Goal: Task Accomplishment & Management: Complete application form

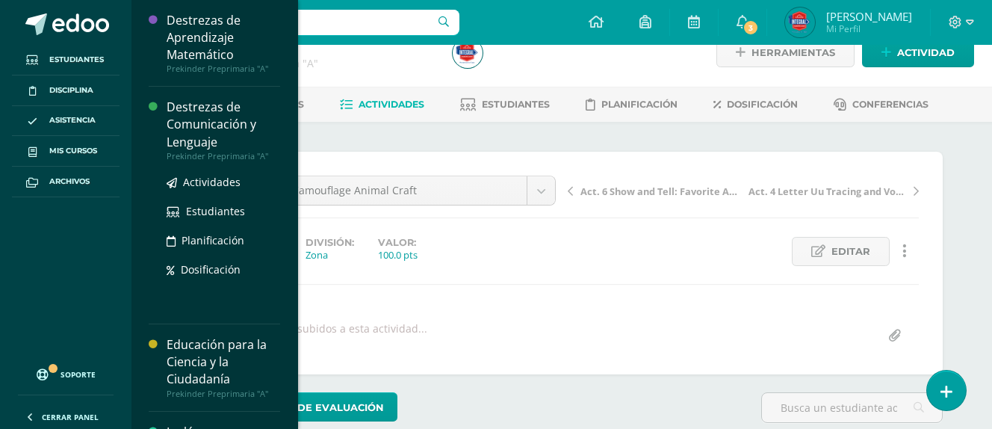
scroll to position [27, 0]
click at [205, 140] on div "Destrezas de Comunicación y Lenguaje" at bounding box center [224, 125] width 114 height 52
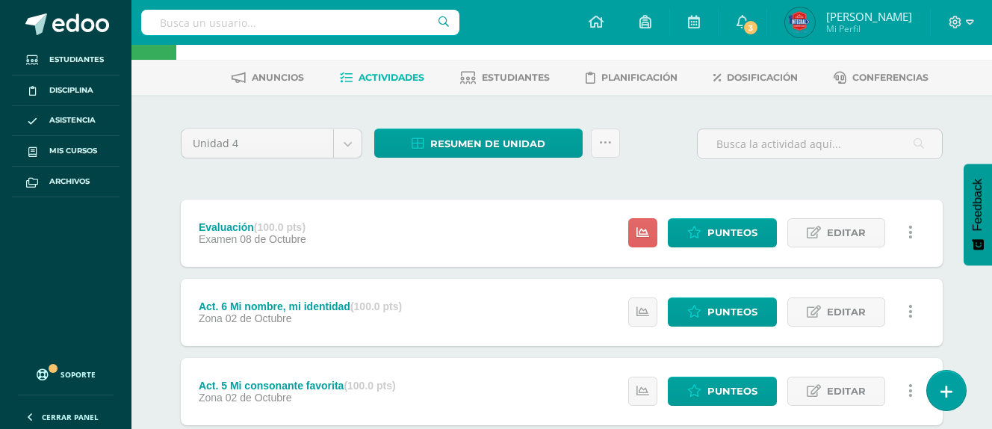
scroll to position [54, 0]
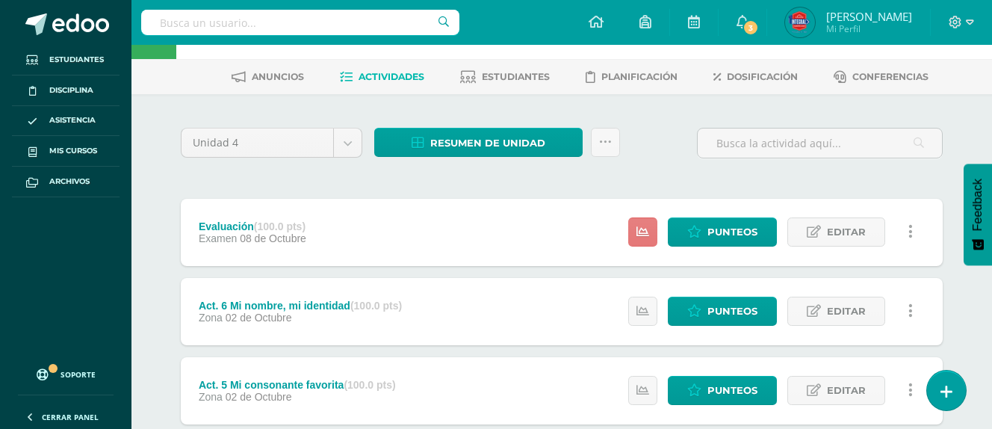
click at [645, 223] on link at bounding box center [642, 231] width 29 height 29
click at [735, 222] on span "Punteos" at bounding box center [733, 232] width 50 height 28
click at [735, 229] on span "Punteos" at bounding box center [733, 232] width 50 height 28
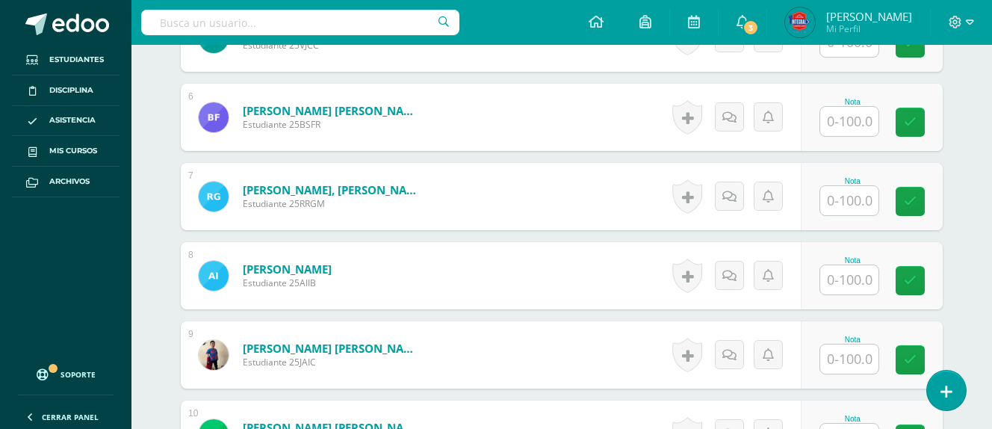
scroll to position [806, 0]
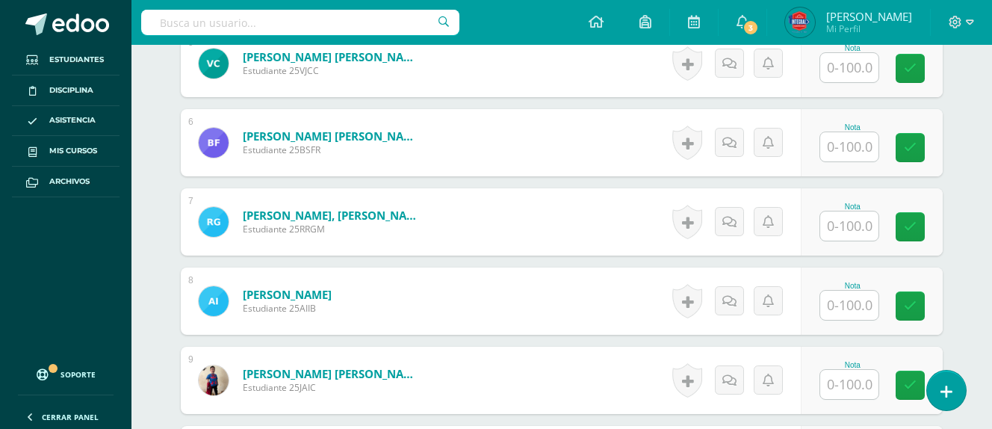
click at [844, 156] on input "text" at bounding box center [849, 146] width 58 height 29
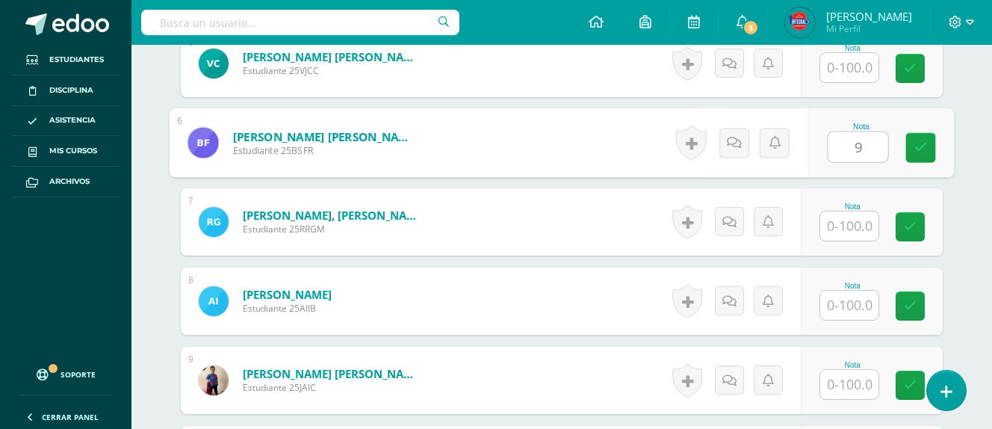
type input "90"
click at [927, 149] on icon at bounding box center [921, 147] width 13 height 13
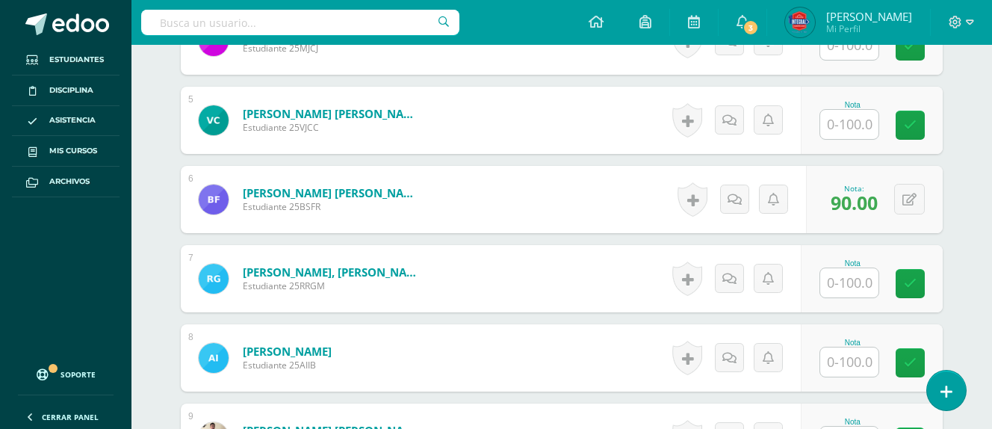
scroll to position [1279, 0]
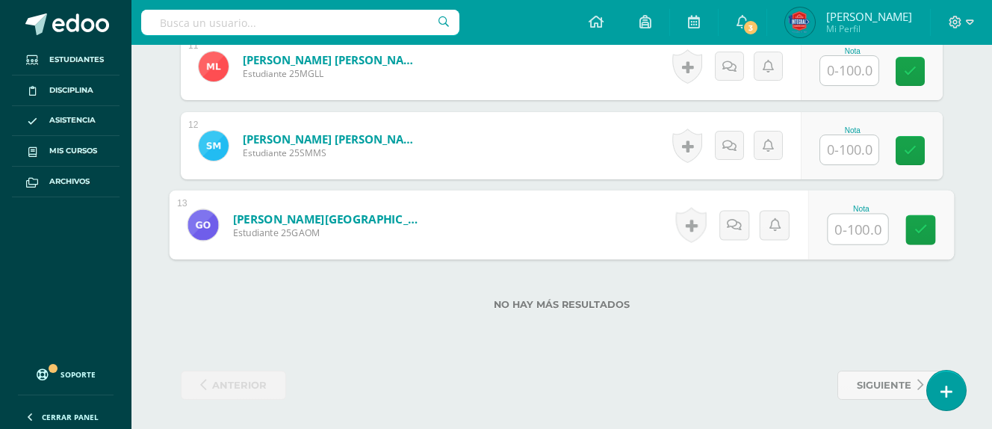
click at [859, 235] on input "text" at bounding box center [859, 229] width 60 height 30
type input "90"
click at [909, 225] on link at bounding box center [921, 230] width 30 height 30
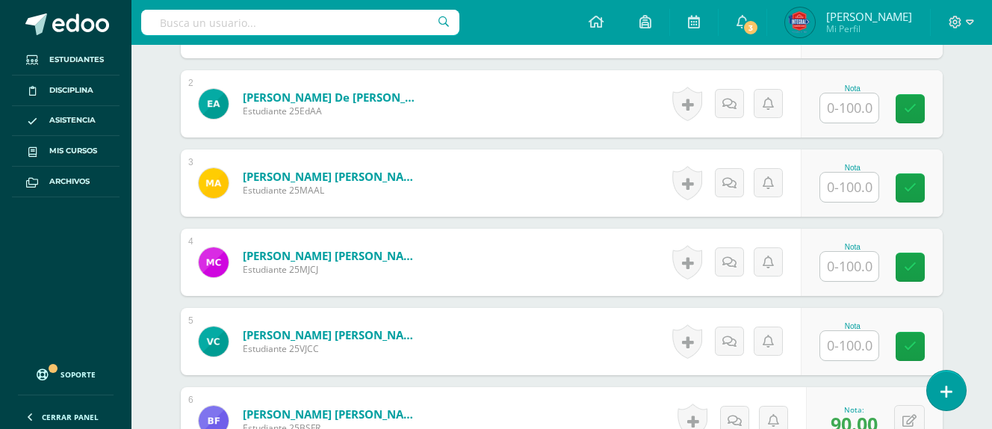
scroll to position [531, 0]
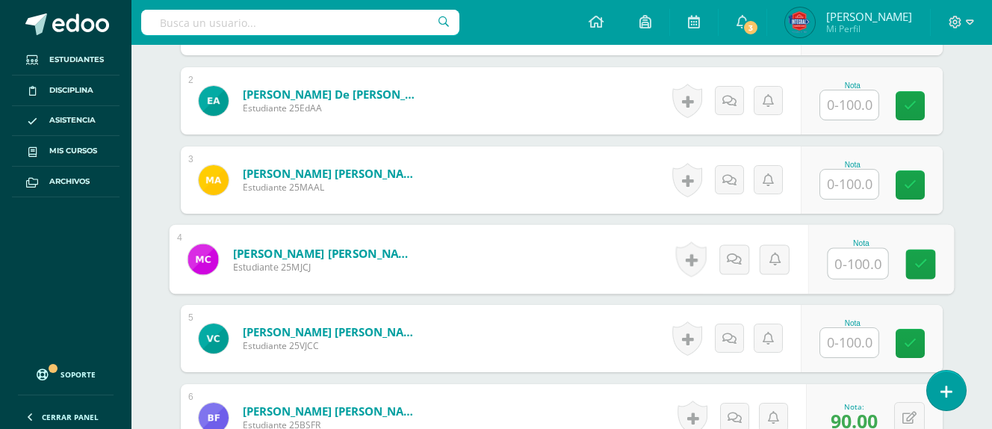
click at [861, 265] on input "text" at bounding box center [859, 264] width 60 height 30
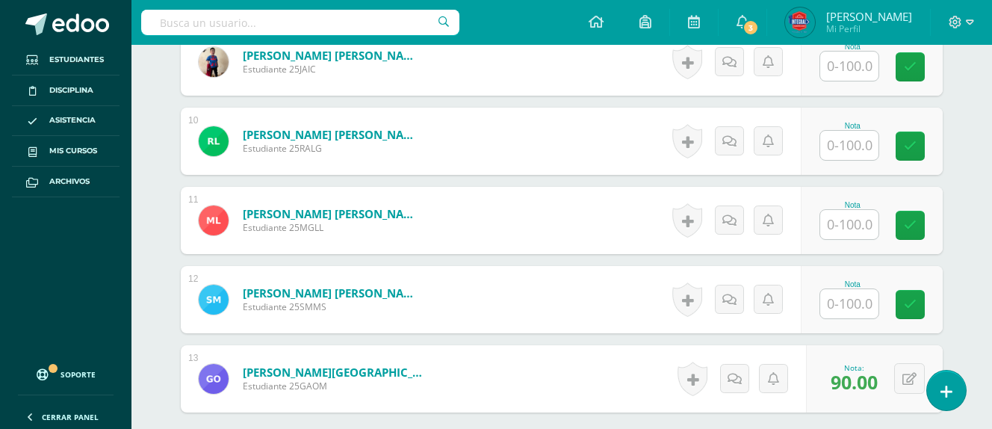
scroll to position [1134, 0]
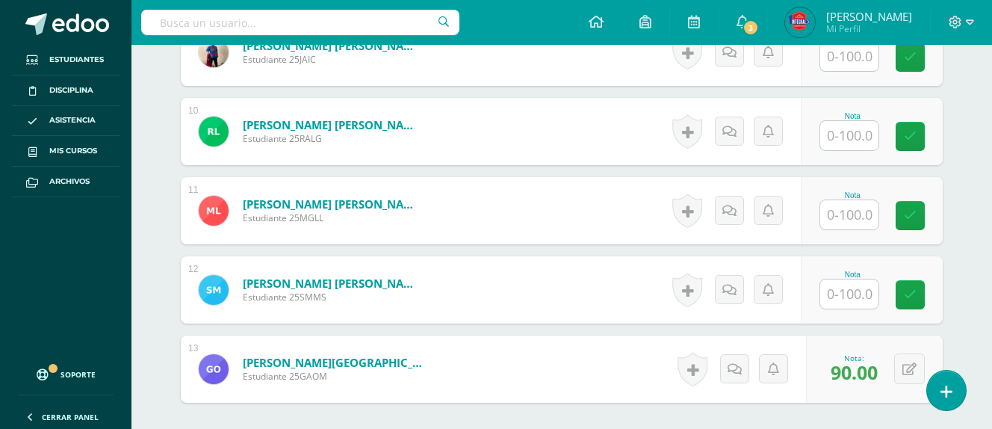
type input "85"
click at [863, 218] on input "text" at bounding box center [849, 214] width 58 height 29
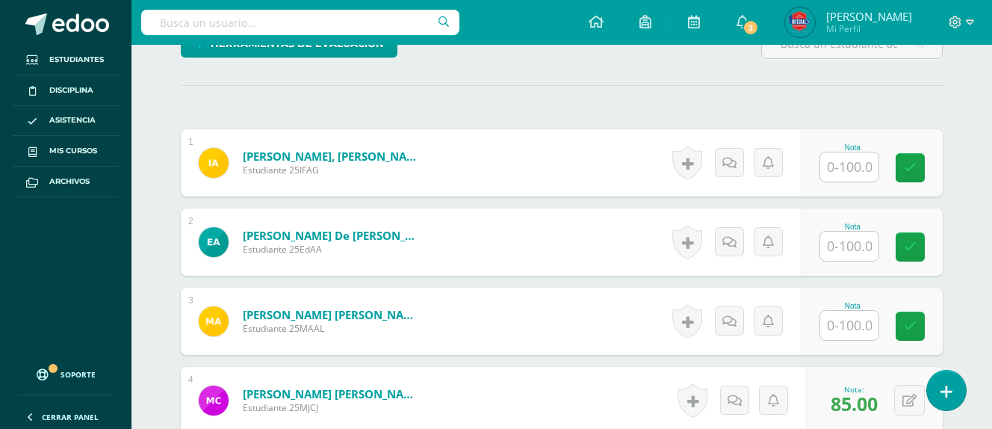
scroll to position [361, 0]
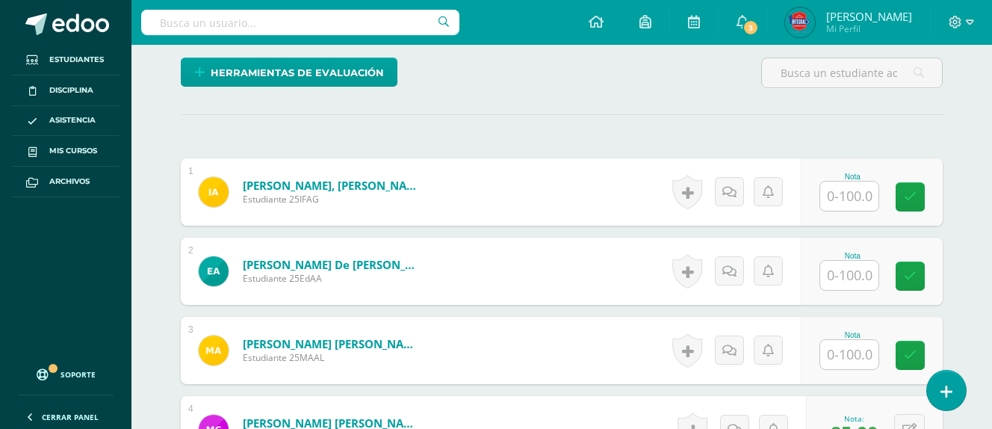
type input "100"
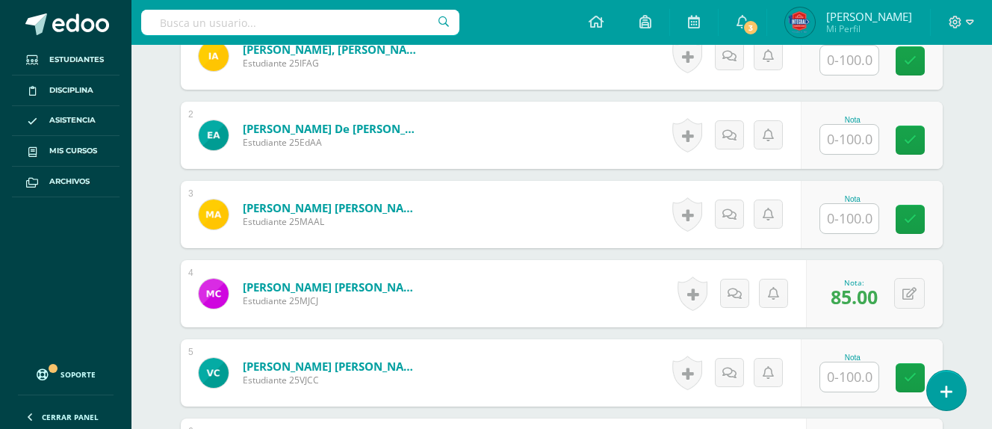
scroll to position [514, 0]
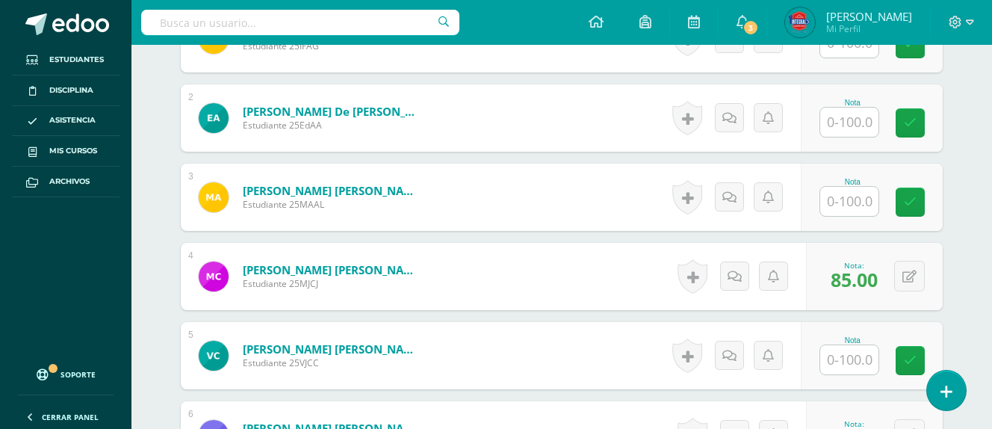
click at [856, 202] on input "text" at bounding box center [849, 201] width 58 height 29
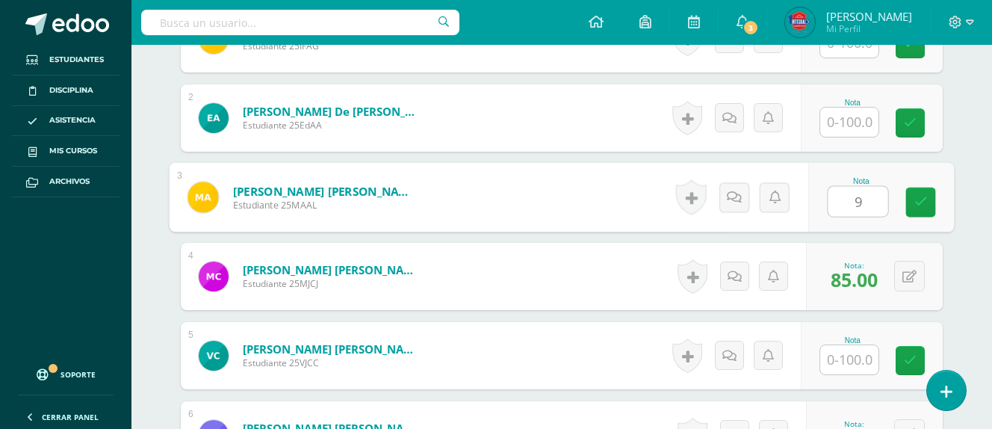
type input "90"
click at [930, 197] on link at bounding box center [921, 203] width 30 height 30
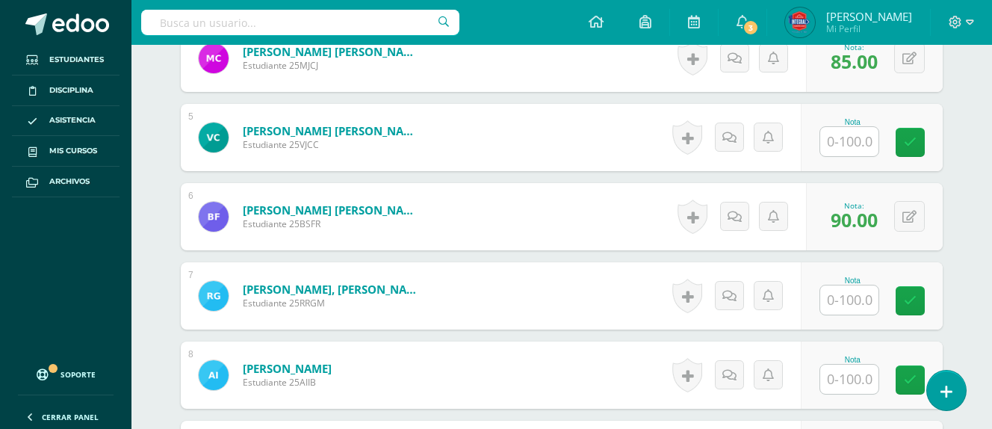
scroll to position [736, 0]
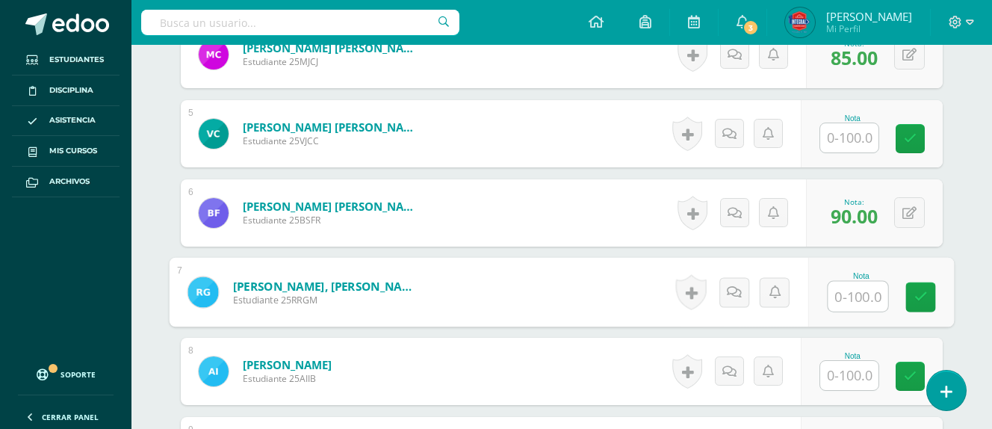
click at [852, 290] on input "text" at bounding box center [859, 297] width 60 height 30
type input "90"
click at [929, 299] on link at bounding box center [921, 297] width 30 height 30
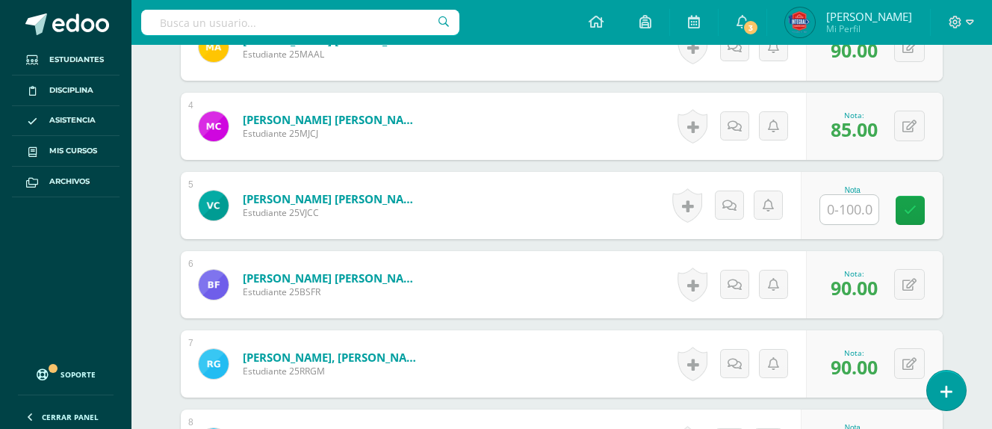
scroll to position [664, 0]
click at [853, 221] on input "text" at bounding box center [849, 210] width 58 height 29
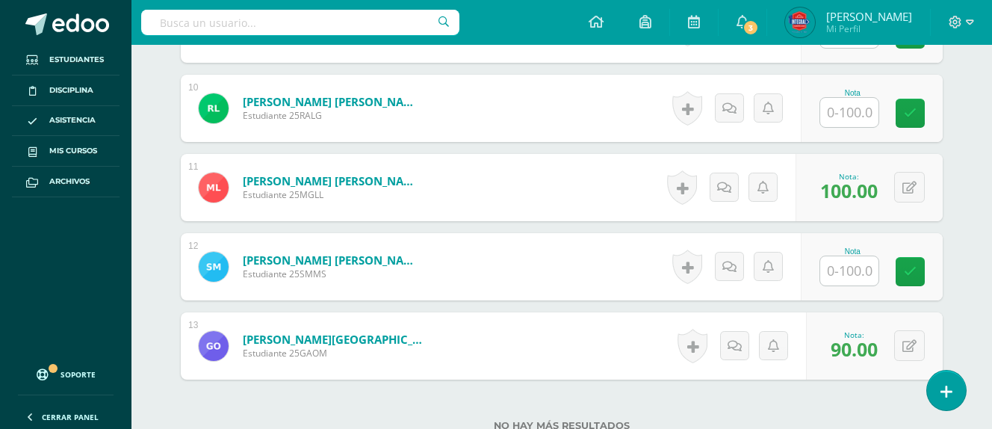
scroll to position [1137, 0]
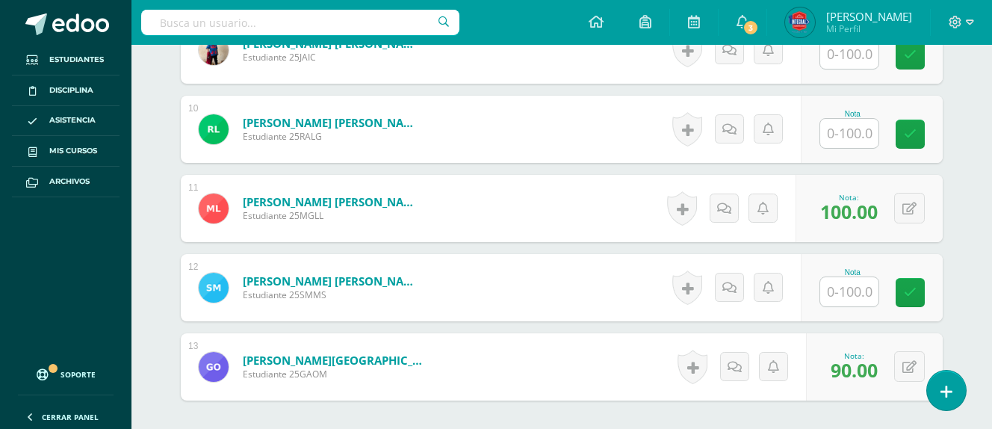
type input "95"
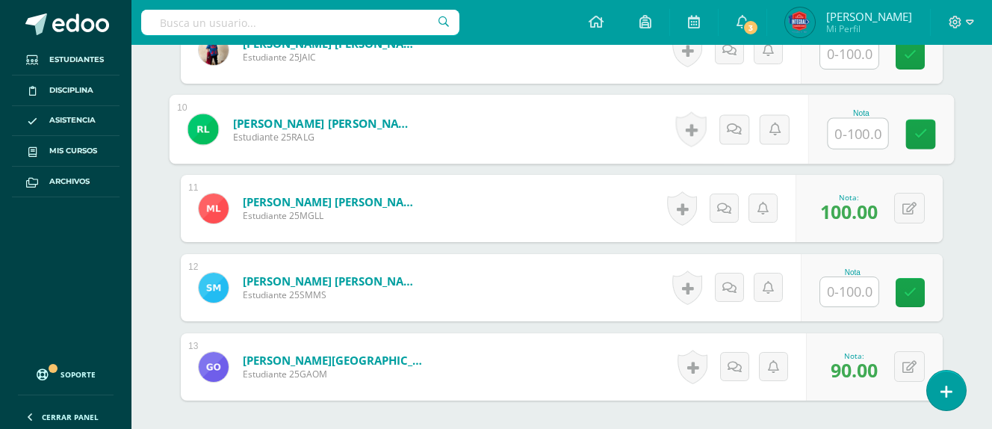
click at [844, 138] on input "text" at bounding box center [859, 134] width 60 height 30
type input "95"
click at [915, 134] on icon at bounding box center [921, 134] width 13 height 13
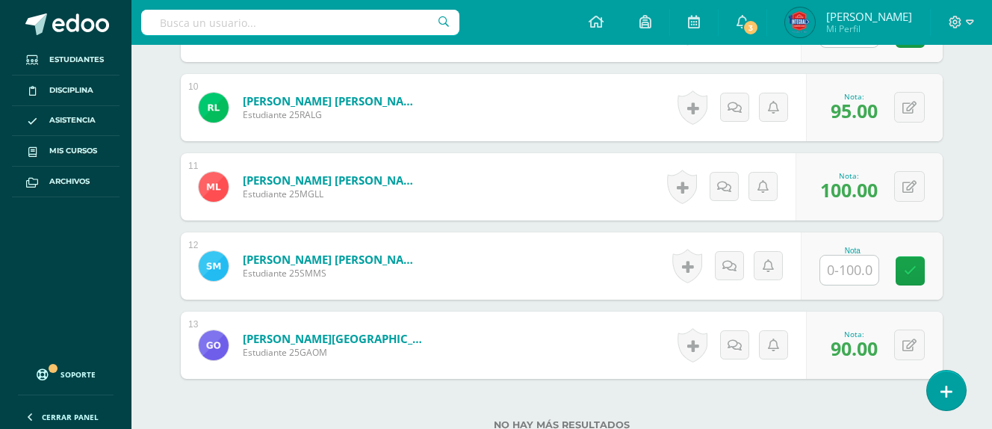
scroll to position [1157, 0]
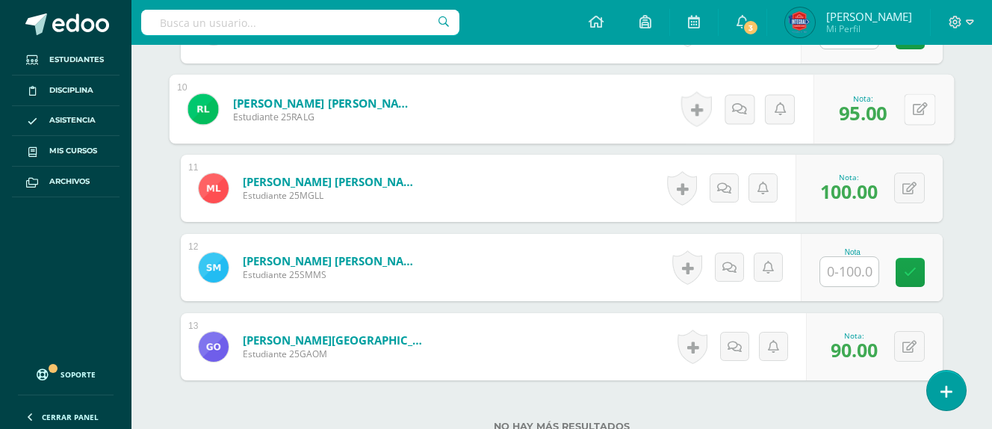
click at [904, 115] on button at bounding box center [919, 108] width 31 height 31
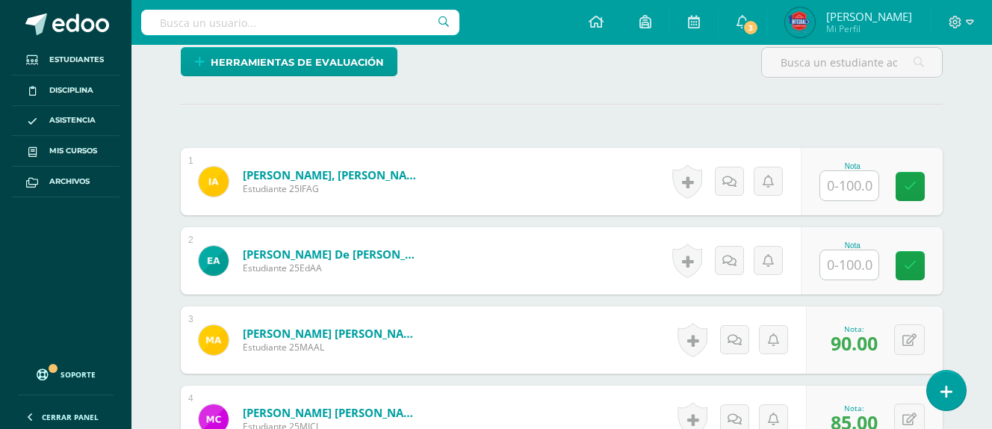
scroll to position [372, 0]
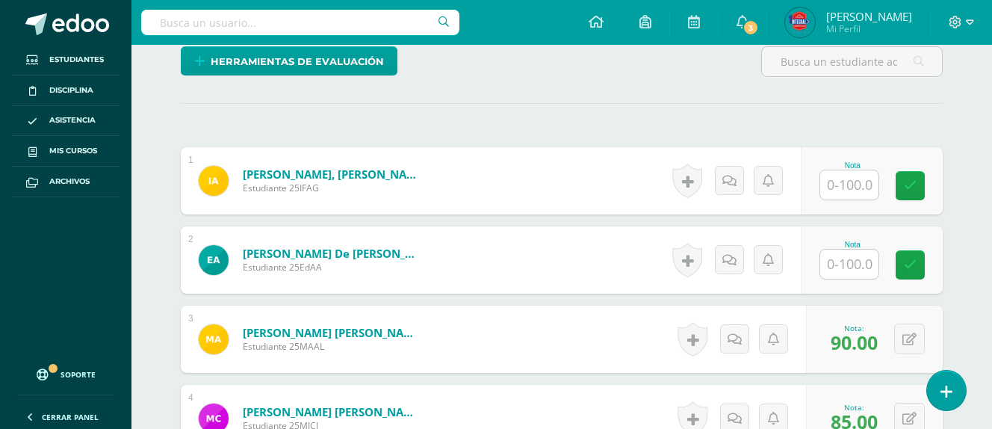
click at [848, 183] on input "text" at bounding box center [849, 184] width 58 height 29
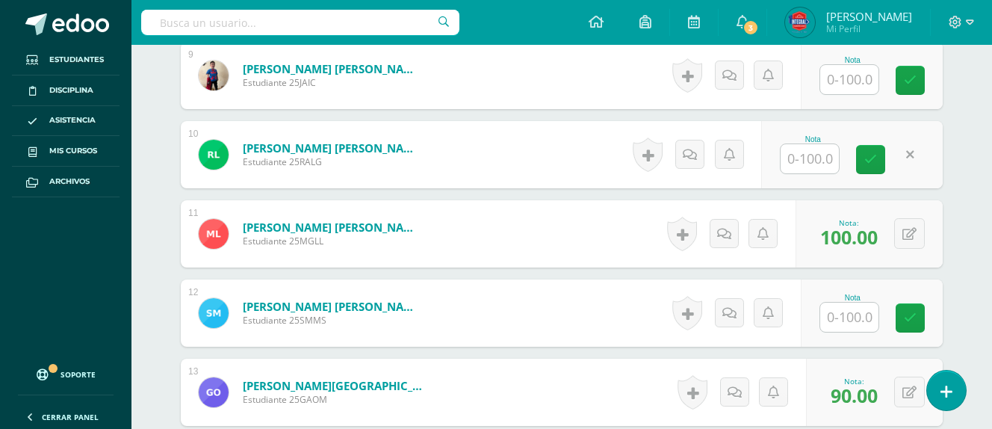
scroll to position [1107, 0]
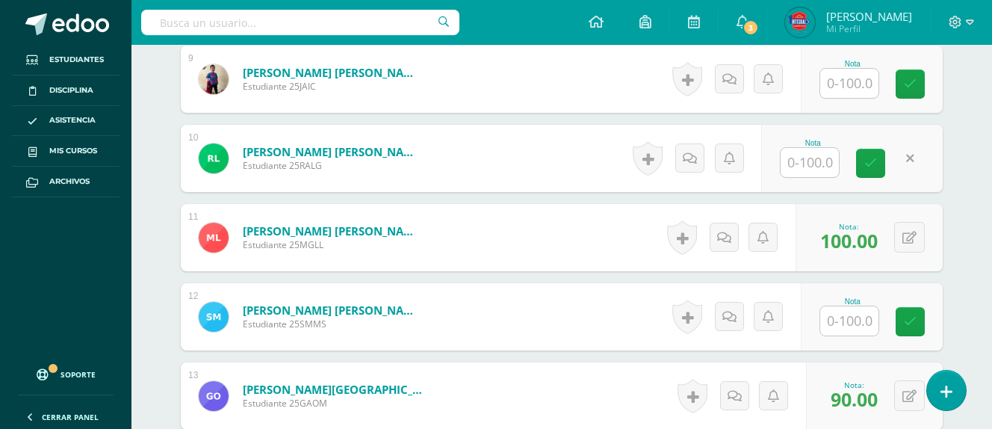
type input "95"
click at [800, 165] on input "text" at bounding box center [810, 162] width 58 height 29
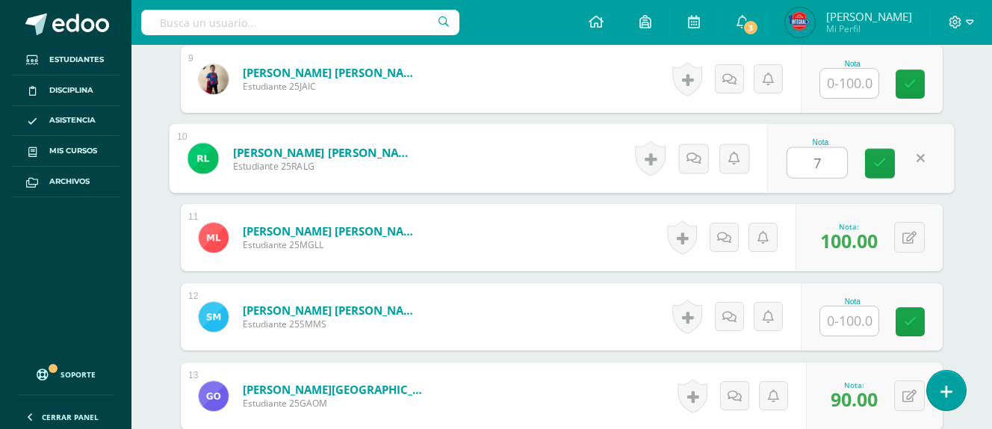
type input "70"
click at [873, 170] on link at bounding box center [880, 164] width 30 height 30
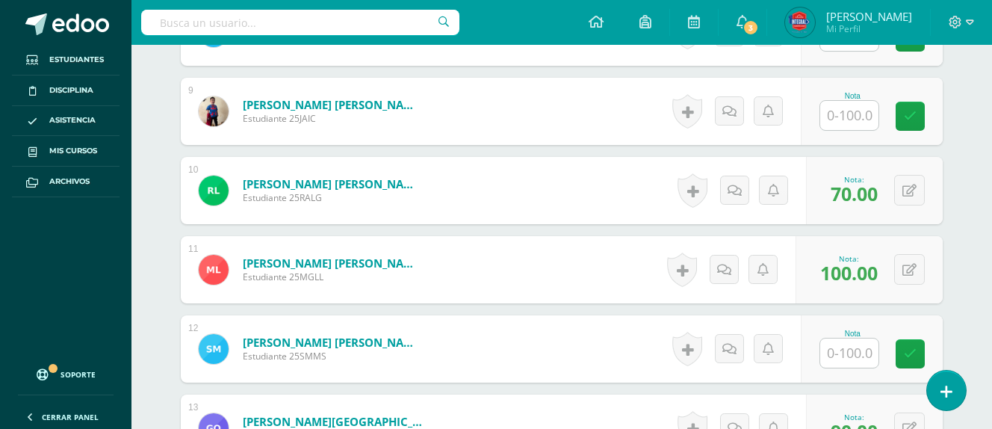
scroll to position [1070, 0]
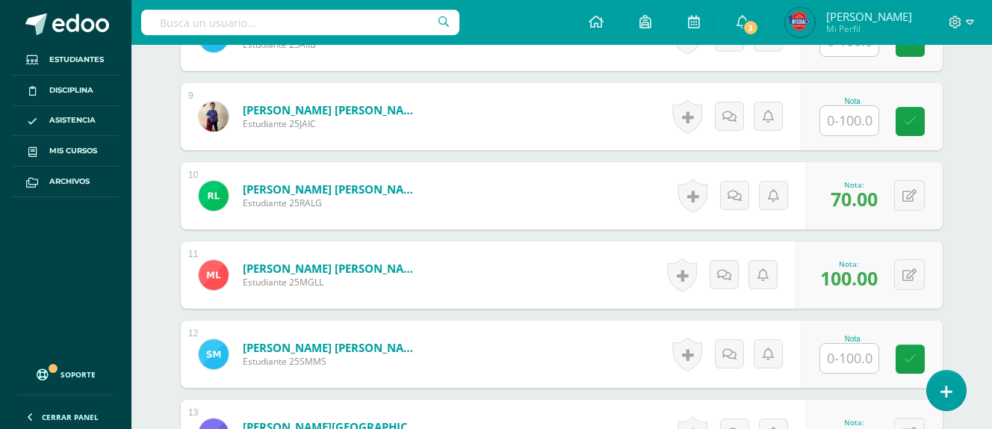
click at [864, 132] on input "text" at bounding box center [849, 120] width 58 height 29
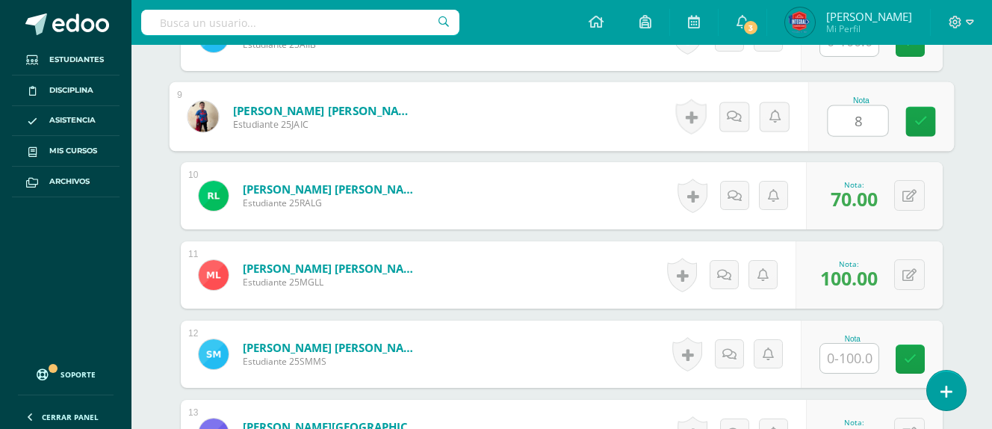
type input "80"
click at [912, 129] on link at bounding box center [921, 122] width 30 height 30
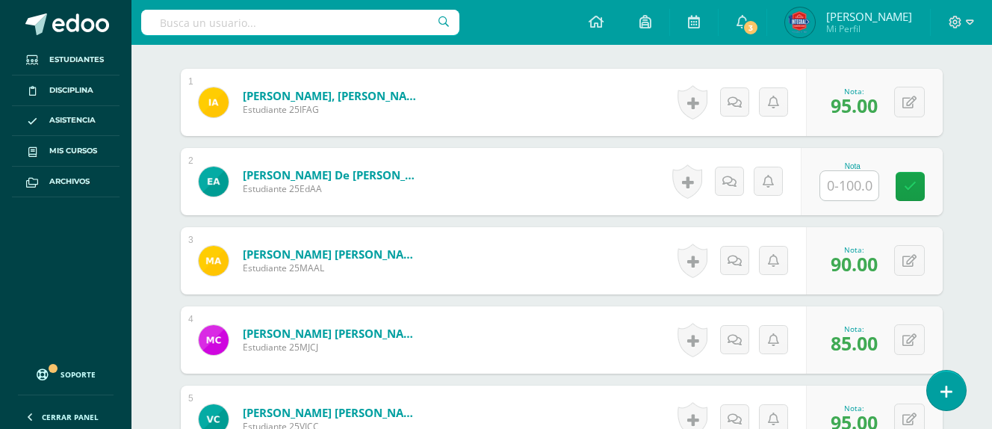
scroll to position [451, 0]
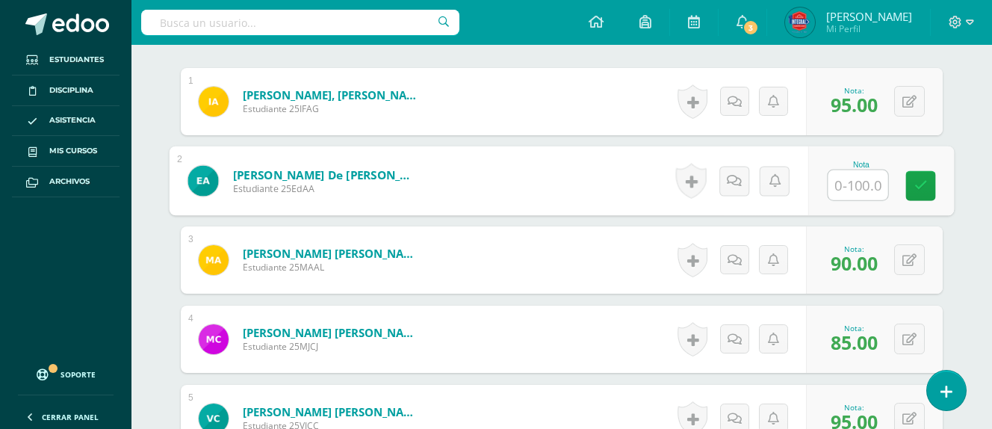
click at [857, 180] on input "text" at bounding box center [859, 185] width 60 height 30
type input "85"
click at [913, 182] on link at bounding box center [921, 186] width 30 height 30
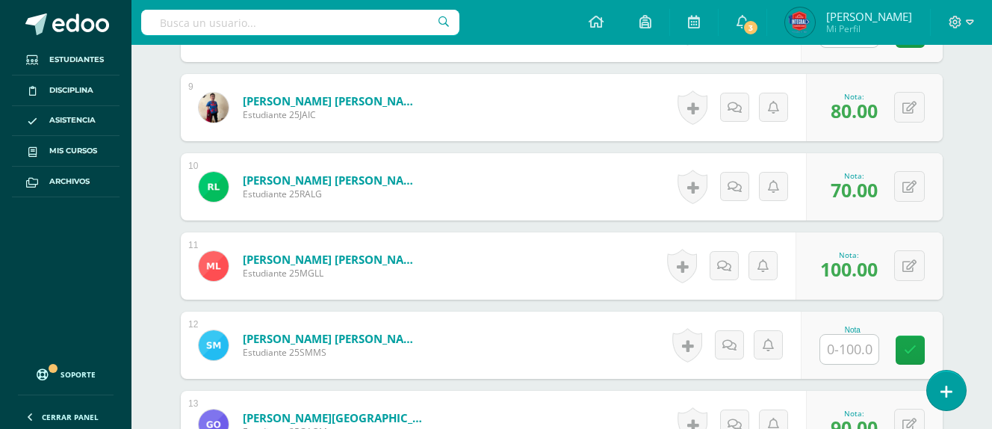
scroll to position [1279, 0]
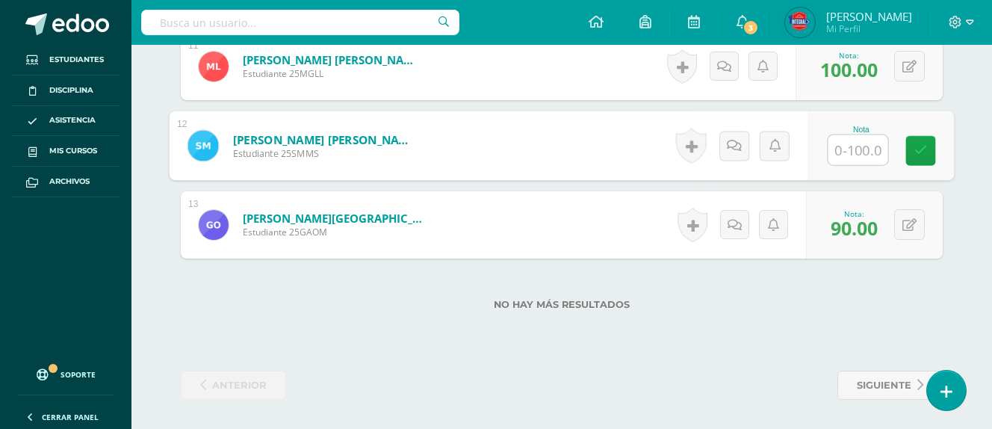
click at [868, 155] on input "text" at bounding box center [859, 150] width 60 height 30
type input "80"
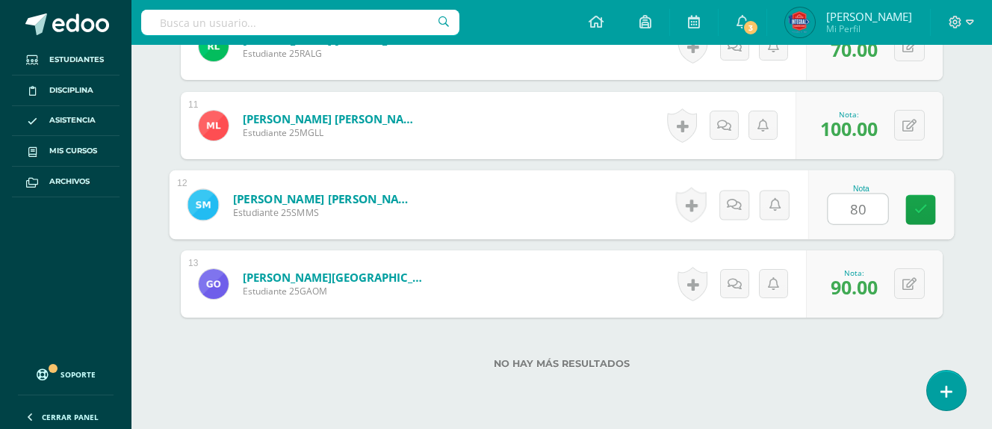
scroll to position [1188, 0]
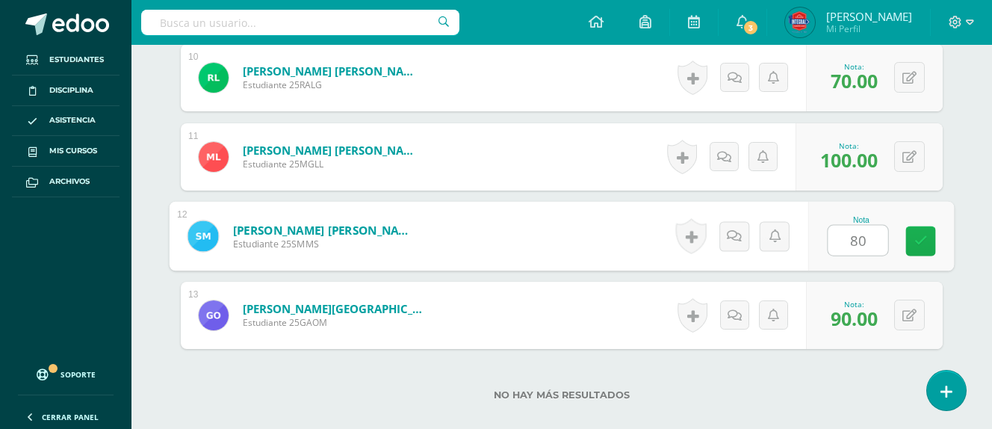
click at [924, 240] on icon at bounding box center [921, 241] width 13 height 13
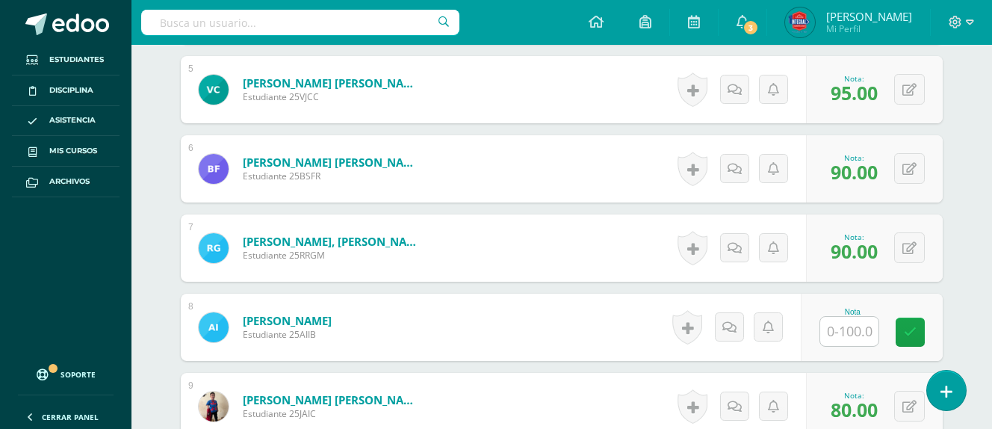
scroll to position [778, 0]
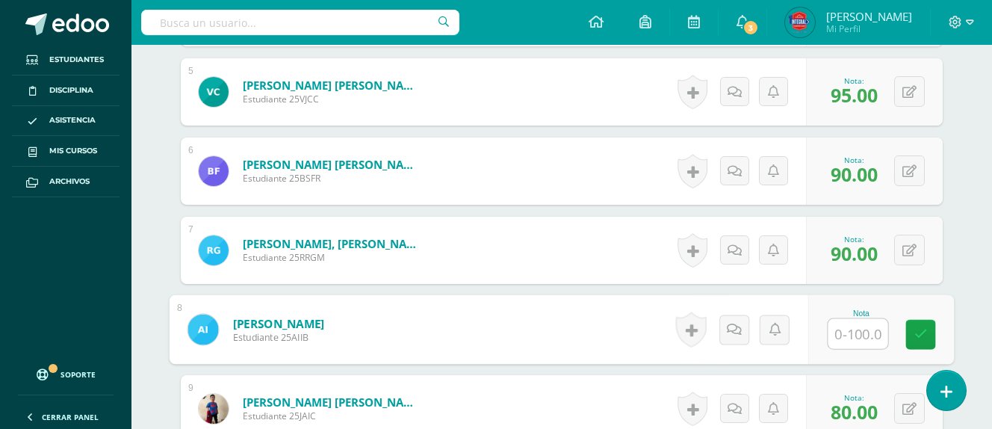
click at [845, 336] on input "text" at bounding box center [859, 334] width 60 height 30
type input "100"
click at [915, 340] on link at bounding box center [921, 335] width 30 height 30
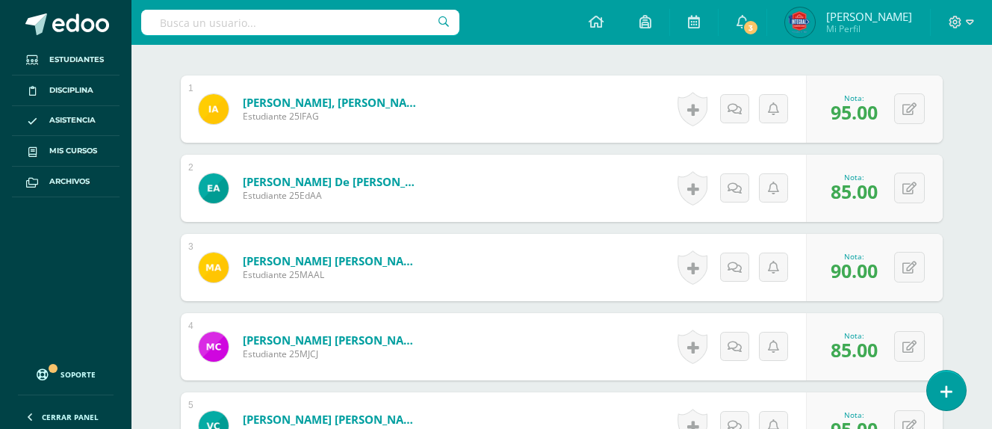
scroll to position [0, 0]
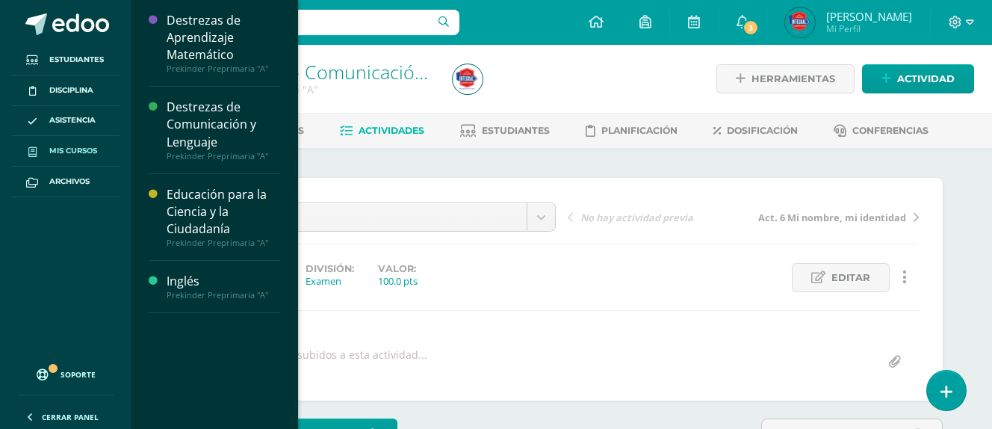
click at [72, 156] on span "Mis cursos" at bounding box center [73, 151] width 48 height 12
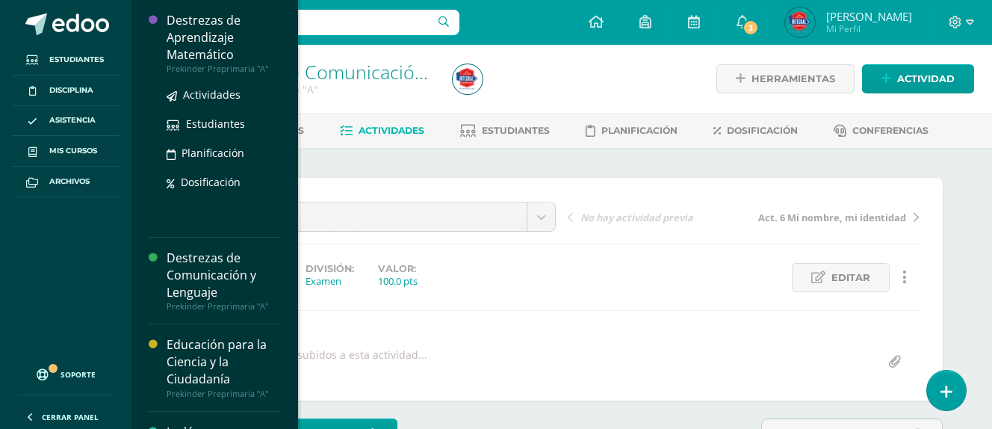
click at [207, 43] on div "Destrezas de Aprendizaje Matemático" at bounding box center [224, 38] width 114 height 52
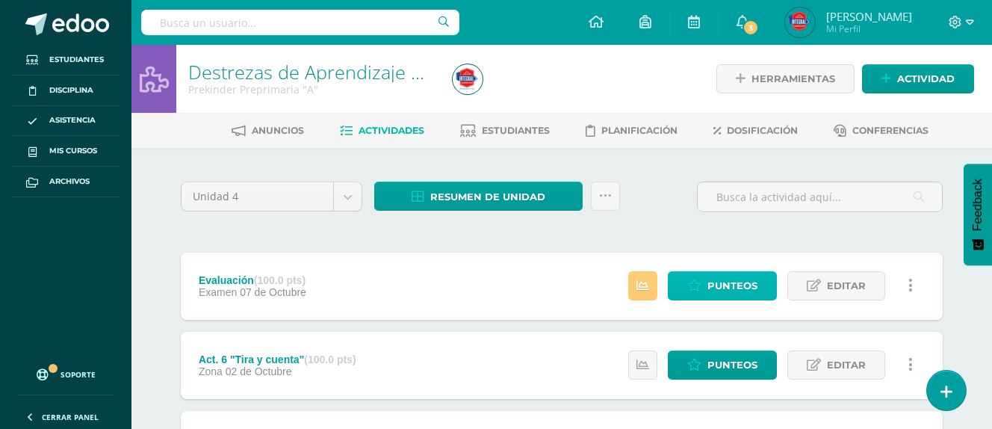
click at [738, 277] on span "Punteos" at bounding box center [733, 286] width 50 height 28
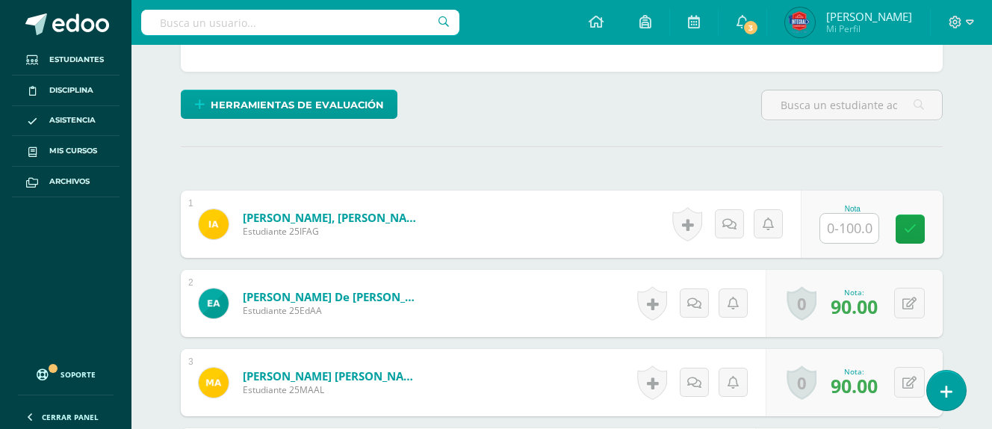
scroll to position [331, 0]
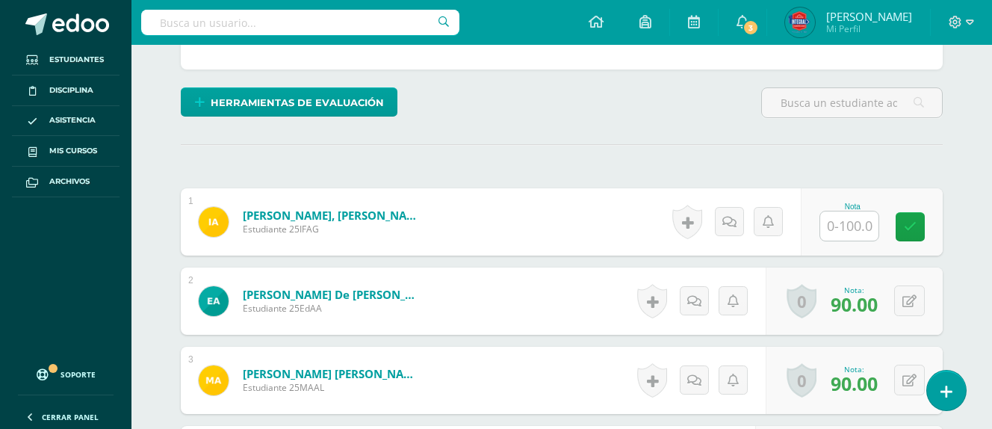
click at [867, 223] on input "text" at bounding box center [849, 225] width 58 height 29
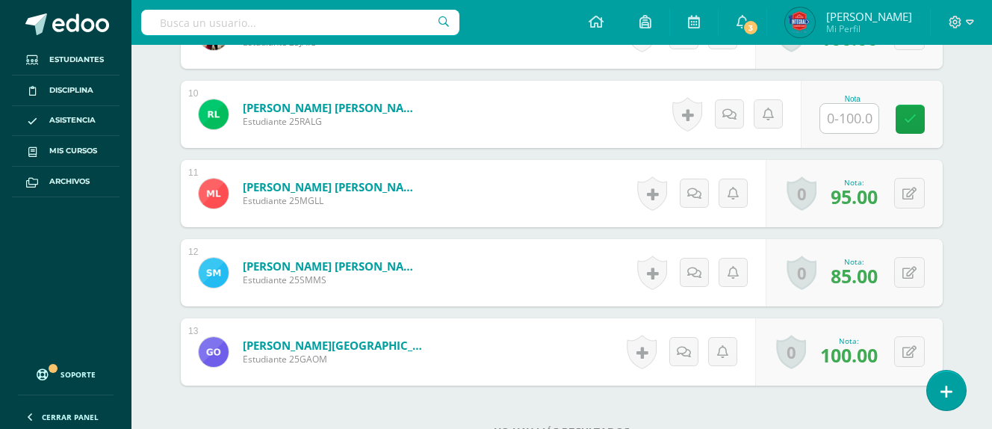
scroll to position [1132, 0]
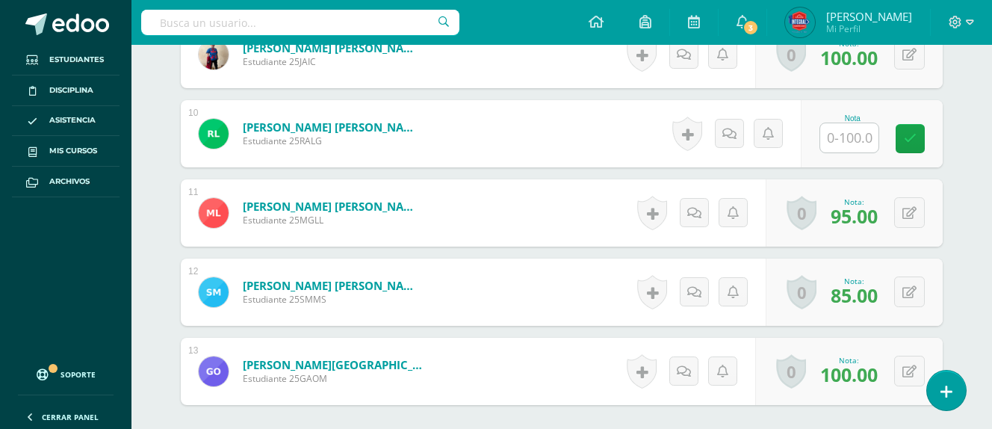
type input "100"
click at [859, 135] on input "text" at bounding box center [849, 137] width 58 height 29
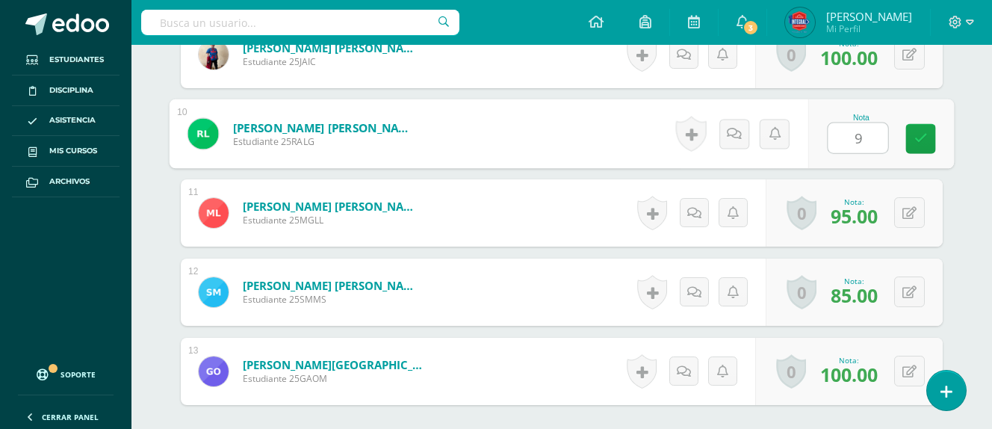
type input "95"
click at [915, 137] on icon at bounding box center [921, 138] width 13 height 13
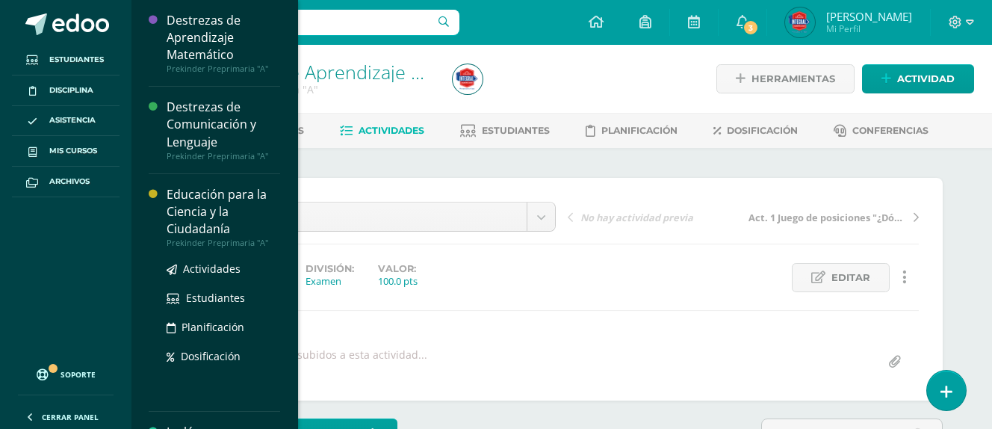
scroll to position [34, 0]
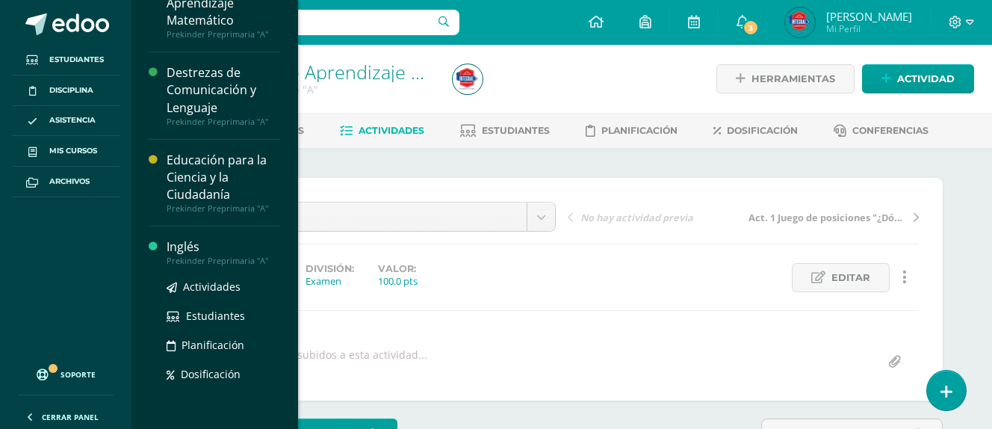
click at [191, 398] on div "Actividades Estudiantes Planificación Dosificación" at bounding box center [224, 341] width 114 height 151
click at [182, 261] on div "Prekinder Preprimaria "A"" at bounding box center [224, 261] width 114 height 10
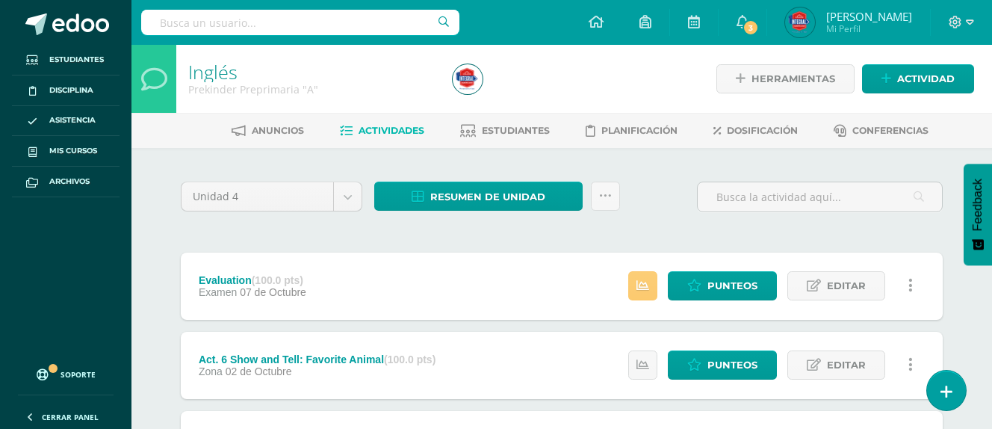
click at [737, 266] on div "Estatus de Actividad: 1 Estudiantes sin calificar 0 Estudiantes con cero Media …" at bounding box center [774, 286] width 337 height 67
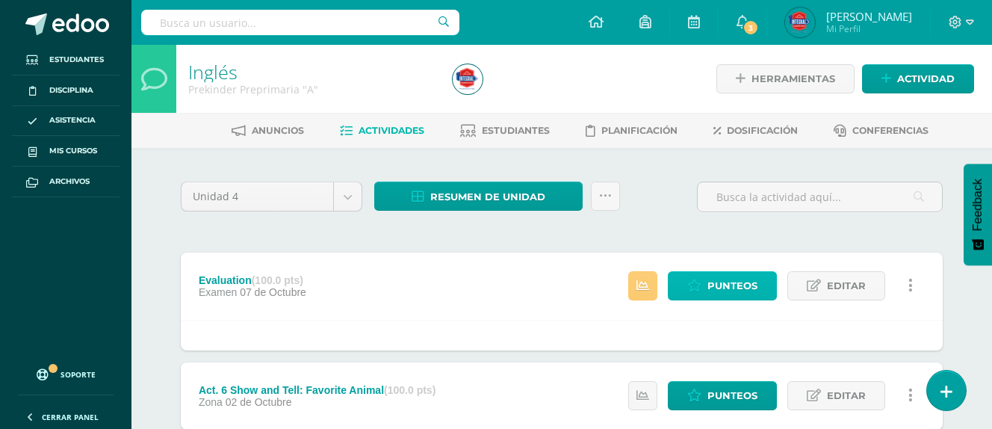
click at [738, 283] on span "Punteos" at bounding box center [733, 286] width 50 height 28
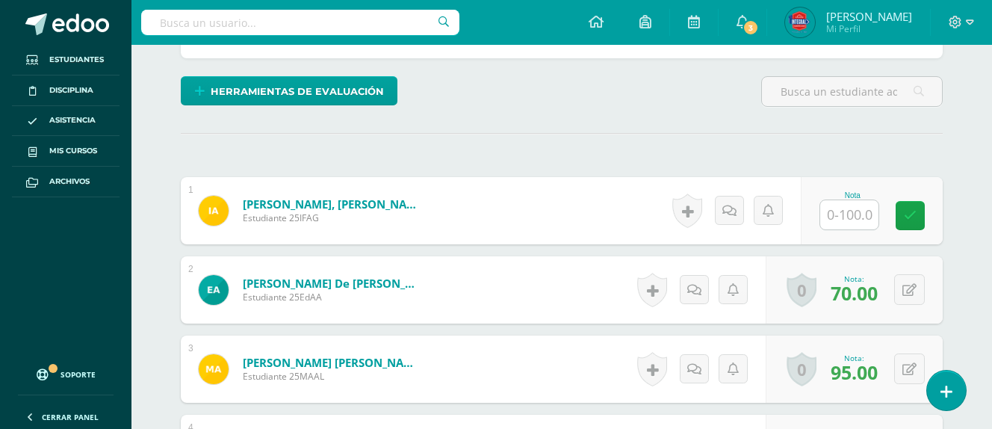
scroll to position [351, 0]
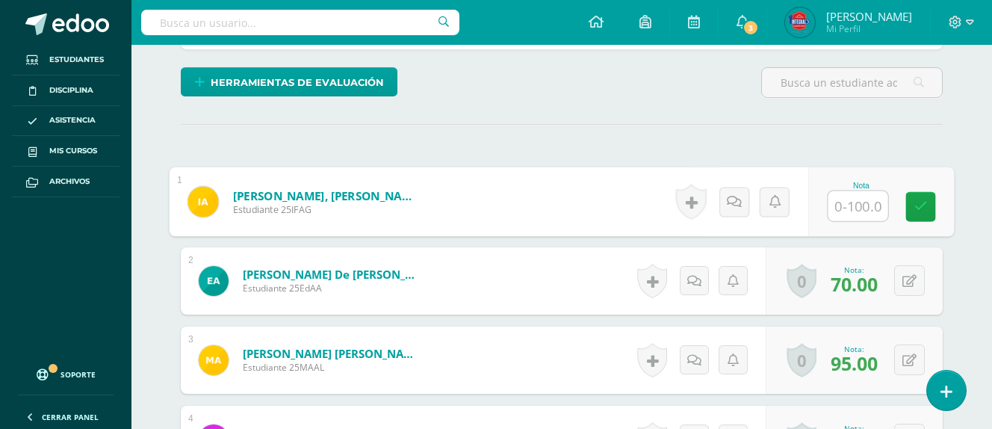
click at [844, 214] on input "text" at bounding box center [859, 206] width 60 height 30
type input "100"
click at [921, 205] on icon at bounding box center [921, 206] width 13 height 13
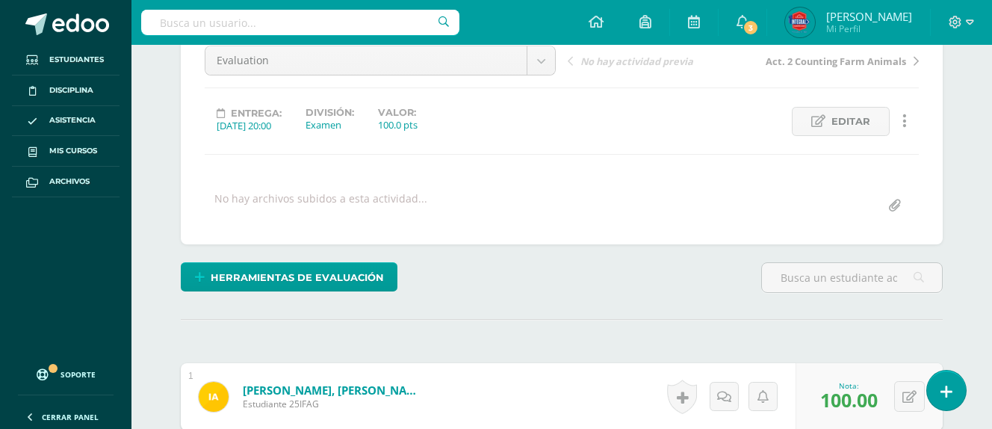
scroll to position [0, 0]
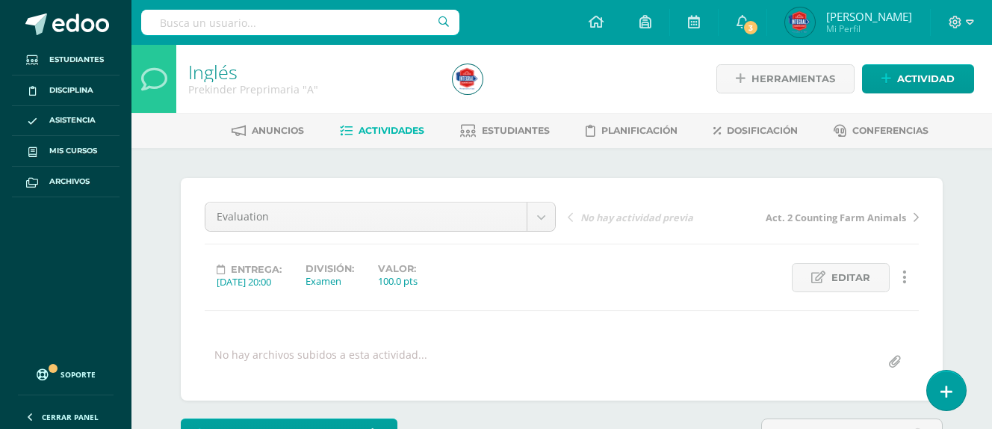
click at [398, 125] on span "Actividades" at bounding box center [392, 130] width 66 height 11
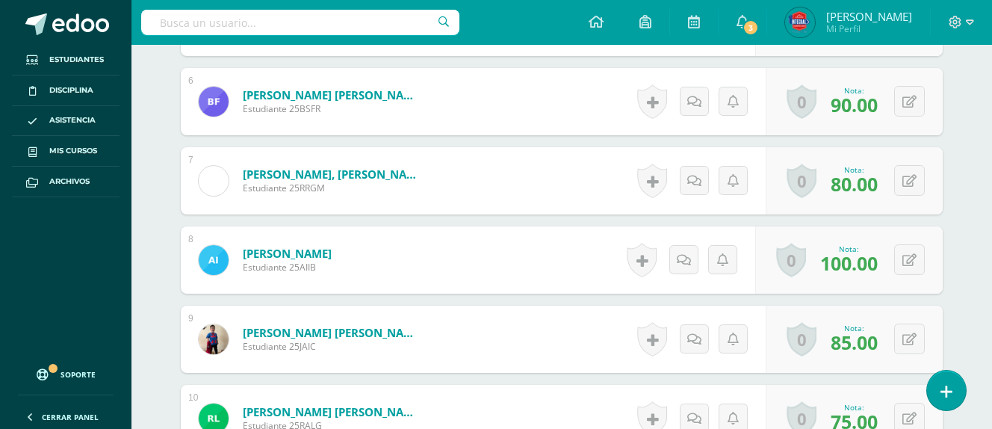
scroll to position [849, 0]
